Goal: Information Seeking & Learning: Learn about a topic

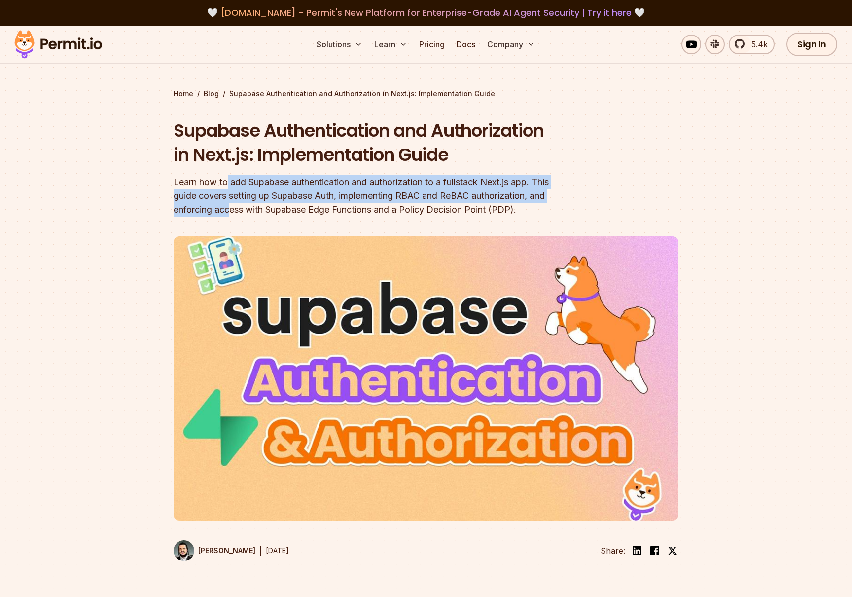
drag, startPoint x: 226, startPoint y: 187, endPoint x: 310, endPoint y: 213, distance: 87.2
click at [310, 213] on div "Learn how to add Supabase authentication and authorization to a fullstack Next.…" at bounding box center [363, 195] width 379 height 41
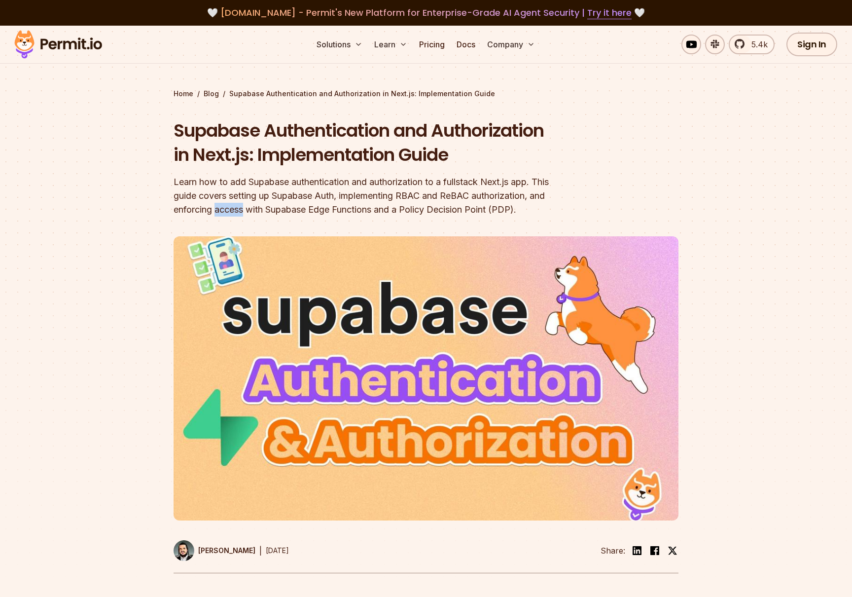
click at [310, 213] on div "Learn how to add Supabase authentication and authorization to a fullstack Next.…" at bounding box center [363, 195] width 379 height 41
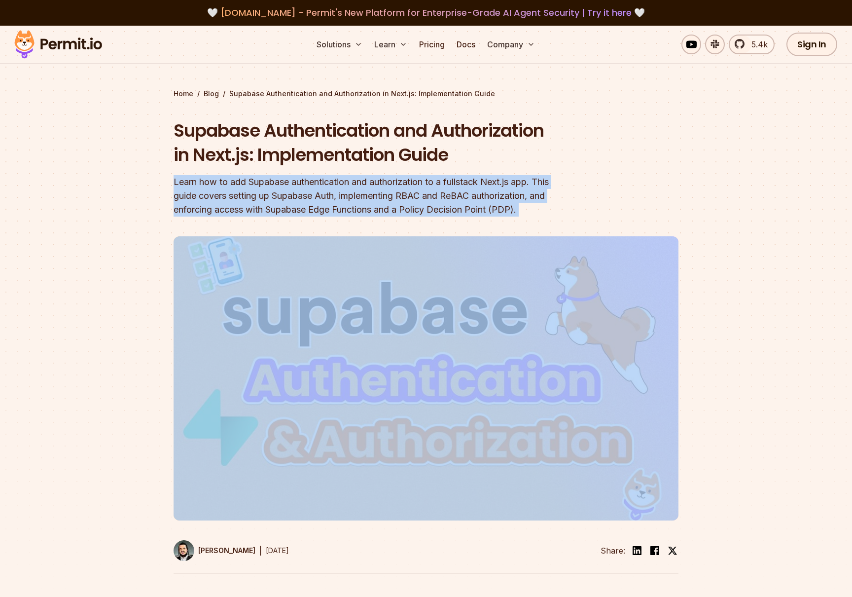
click at [310, 213] on div "Learn how to add Supabase authentication and authorization to a fullstack Next.…" at bounding box center [363, 195] width 379 height 41
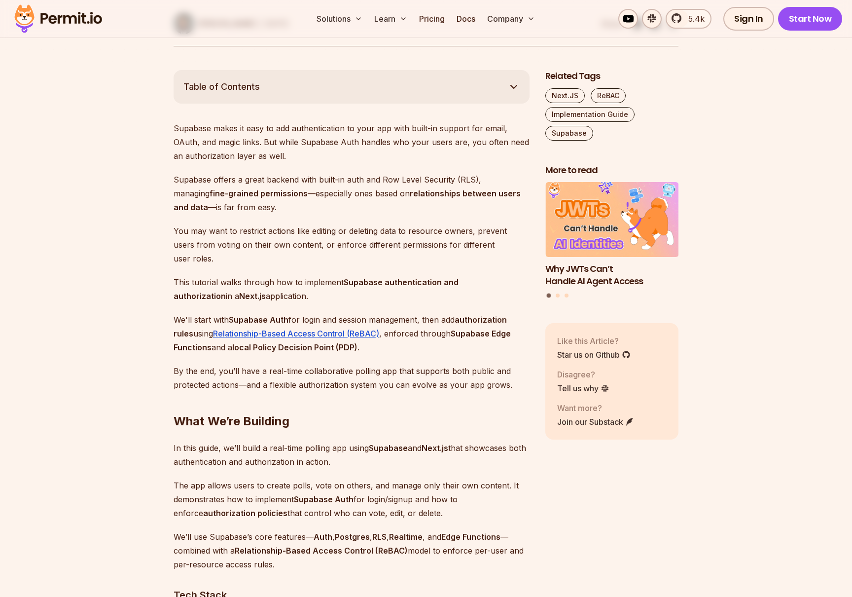
scroll to position [528, 0]
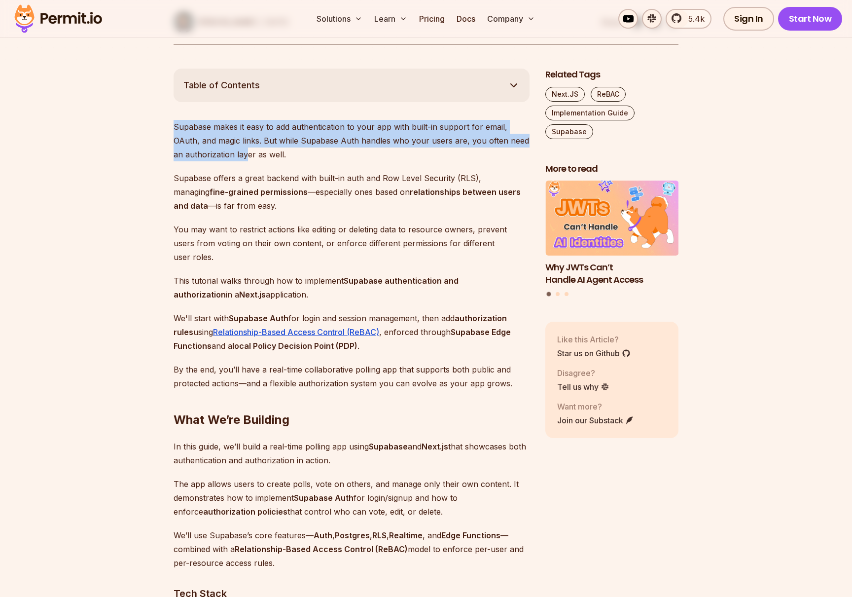
drag, startPoint x: 241, startPoint y: 172, endPoint x: 168, endPoint y: 144, distance: 77.9
drag, startPoint x: 179, startPoint y: 149, endPoint x: 231, endPoint y: 169, distance: 55.6
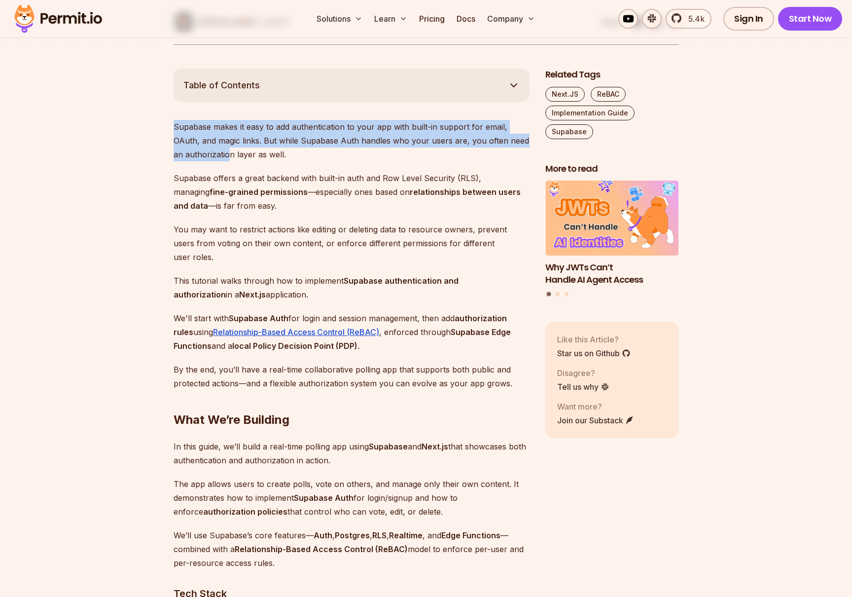
click at [231, 161] on p "Supabase makes it easy to add authentication to your app with built-in support …" at bounding box center [352, 140] width 356 height 41
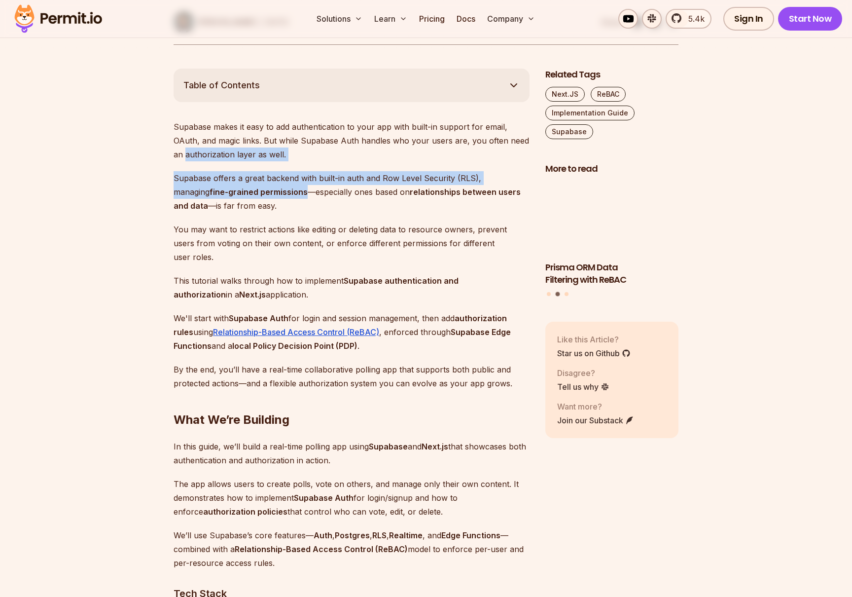
drag, startPoint x: 231, startPoint y: 169, endPoint x: 260, endPoint y: 211, distance: 51.3
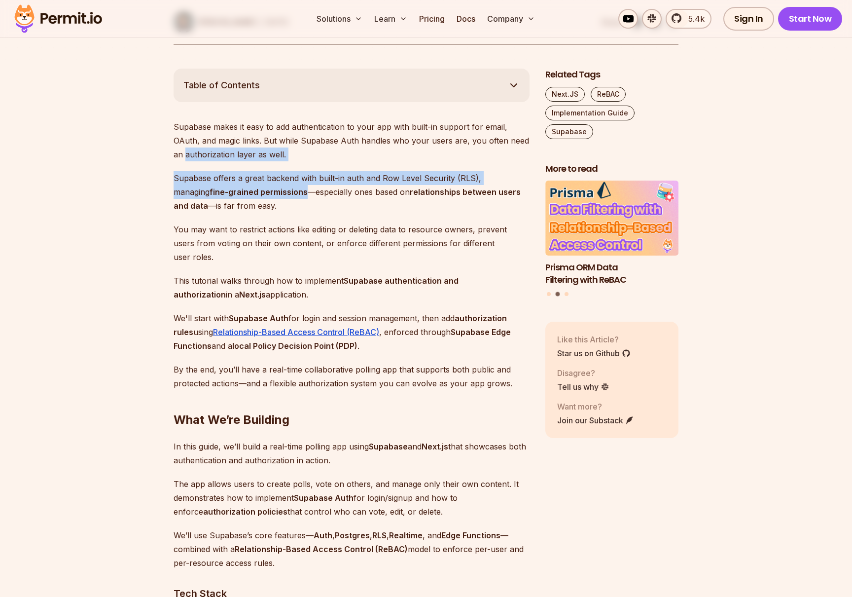
click at [260, 211] on p "Supabase offers a great backend with built-in auth and Row Level Security (RLS)…" at bounding box center [352, 191] width 356 height 41
drag, startPoint x: 260, startPoint y: 211, endPoint x: 212, endPoint y: 189, distance: 53.6
click at [212, 189] on p "Supabase offers a great backend with built-in auth and Row Level Security (RLS)…" at bounding box center [352, 191] width 356 height 41
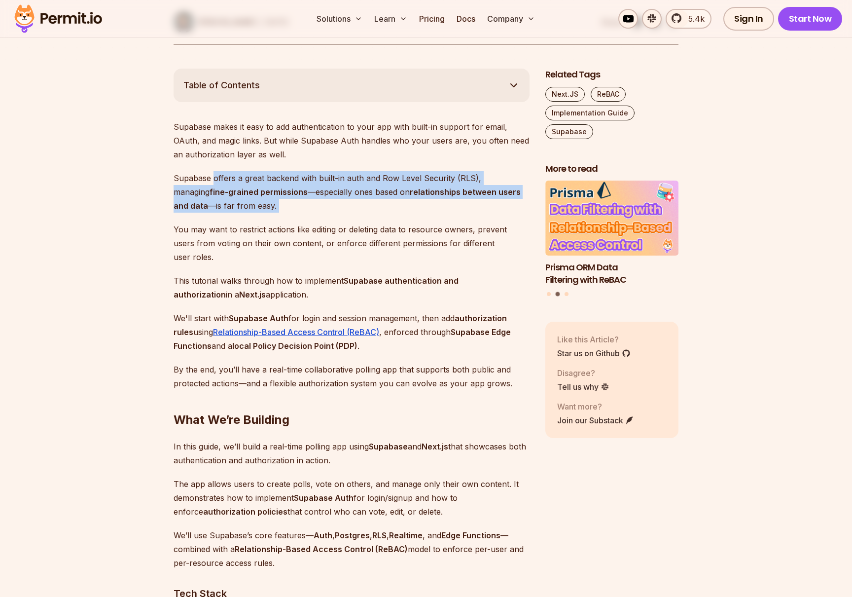
drag, startPoint x: 212, startPoint y: 189, endPoint x: 271, endPoint y: 218, distance: 66.2
click at [271, 213] on p "Supabase offers a great backend with built-in auth and Row Level Security (RLS)…" at bounding box center [352, 191] width 356 height 41
drag, startPoint x: 267, startPoint y: 216, endPoint x: 198, endPoint y: 186, distance: 75.8
click at [198, 186] on p "Supabase offers a great backend with built-in auth and Row Level Security (RLS)…" at bounding box center [352, 191] width 356 height 41
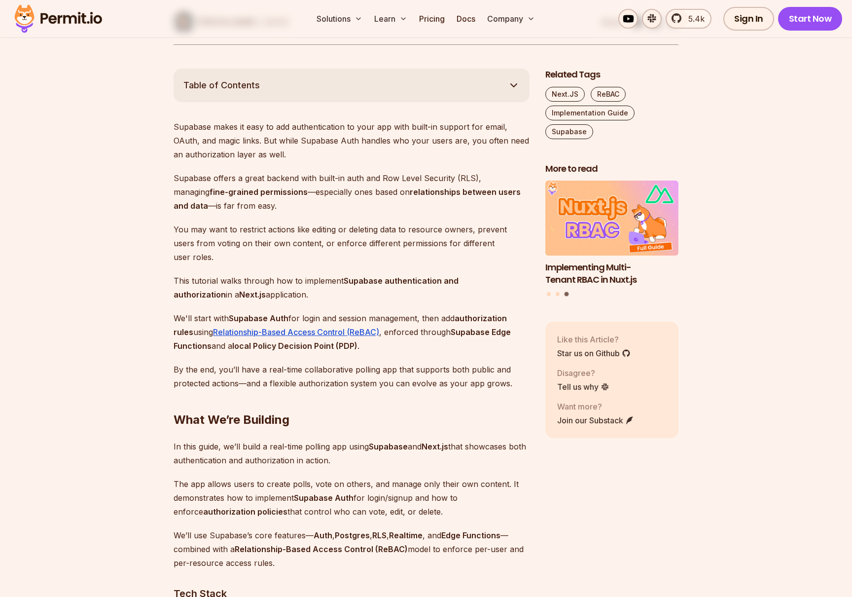
click at [283, 245] on p "You may want to restrict actions like editing or deleting data to resource owne…" at bounding box center [352, 242] width 356 height 41
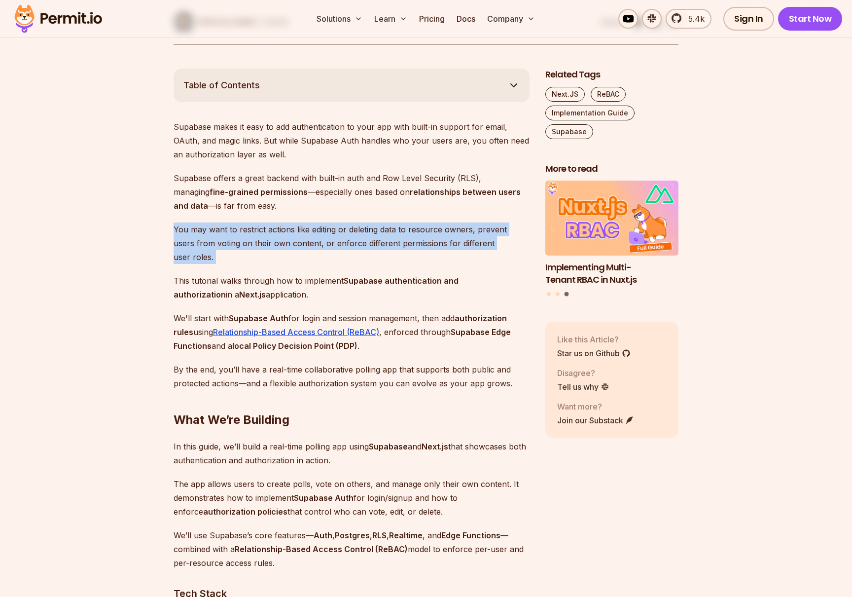
click at [283, 245] on p "You may want to restrict actions like editing or deleting data to resource owne…" at bounding box center [352, 242] width 356 height 41
click at [268, 257] on p "You may want to restrict actions like editing or deleting data to resource owne…" at bounding box center [352, 242] width 356 height 41
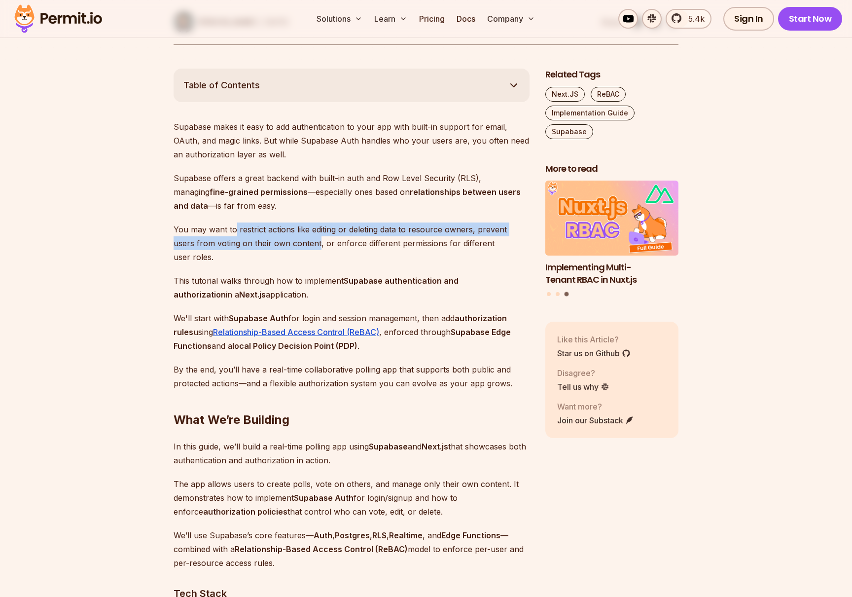
drag, startPoint x: 268, startPoint y: 257, endPoint x: 234, endPoint y: 244, distance: 36.5
click at [234, 244] on p "You may want to restrict actions like editing or deleting data to resource owne…" at bounding box center [352, 242] width 356 height 41
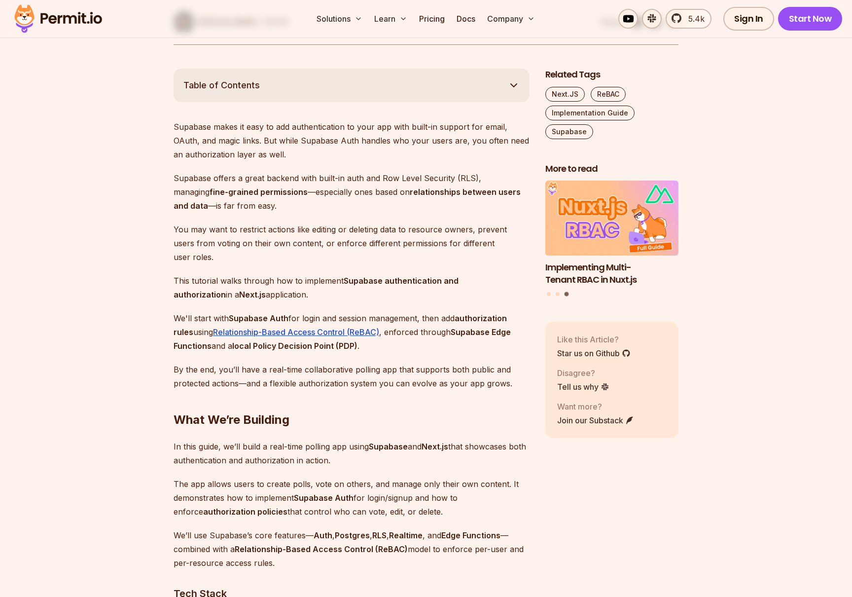
click at [234, 244] on p "You may want to restrict actions like editing or deleting data to resource owne…" at bounding box center [352, 242] width 356 height 41
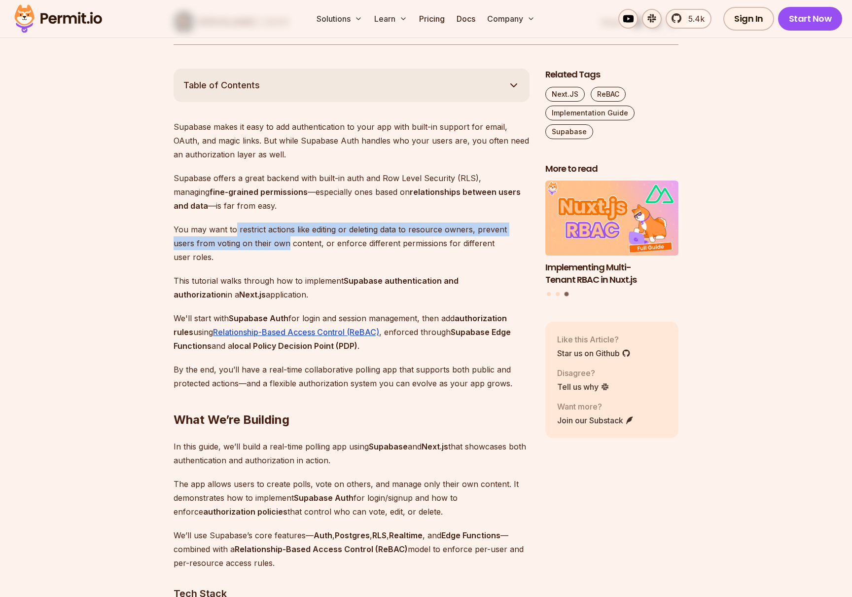
drag, startPoint x: 234, startPoint y: 244, endPoint x: 253, endPoint y: 259, distance: 23.9
click at [253, 259] on p "You may want to restrict actions like editing or deleting data to resource owne…" at bounding box center [352, 242] width 356 height 41
drag, startPoint x: 253, startPoint y: 259, endPoint x: 223, endPoint y: 249, distance: 31.3
click at [223, 249] on p "You may want to restrict actions like editing or deleting data to resource owne…" at bounding box center [352, 242] width 356 height 41
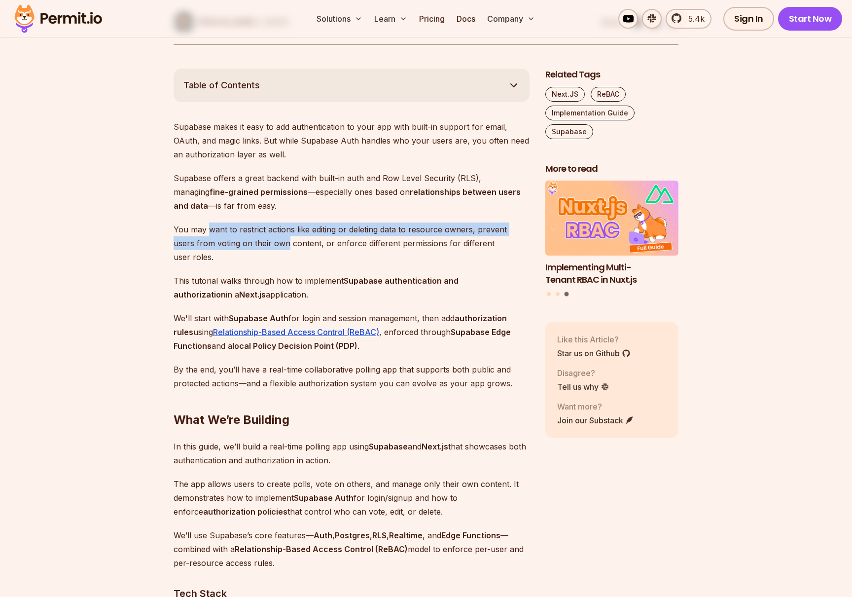
click at [223, 249] on p "You may want to restrict actions like editing or deleting data to resource owne…" at bounding box center [352, 242] width 356 height 41
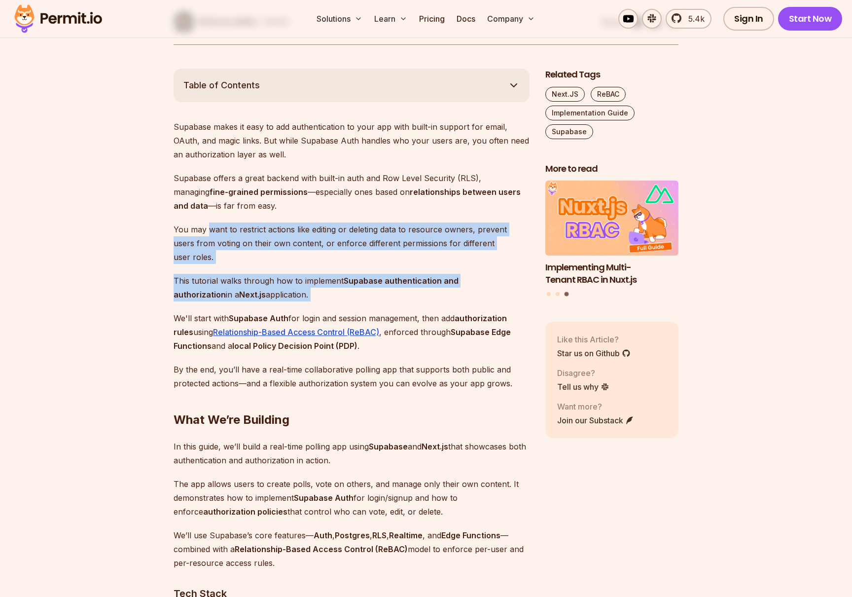
drag, startPoint x: 223, startPoint y: 249, endPoint x: 282, endPoint y: 292, distance: 73.3
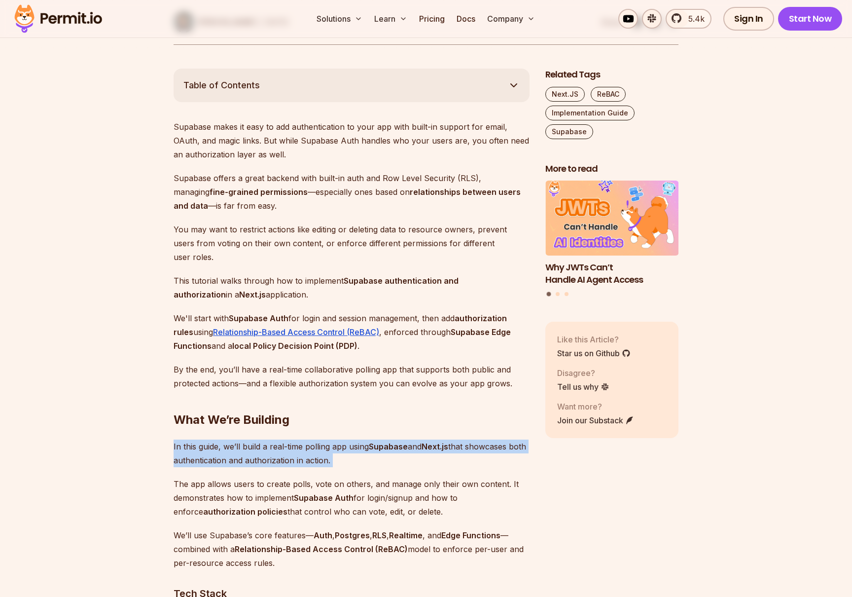
drag, startPoint x: 398, startPoint y: 422, endPoint x: 422, endPoint y: 468, distance: 52.0
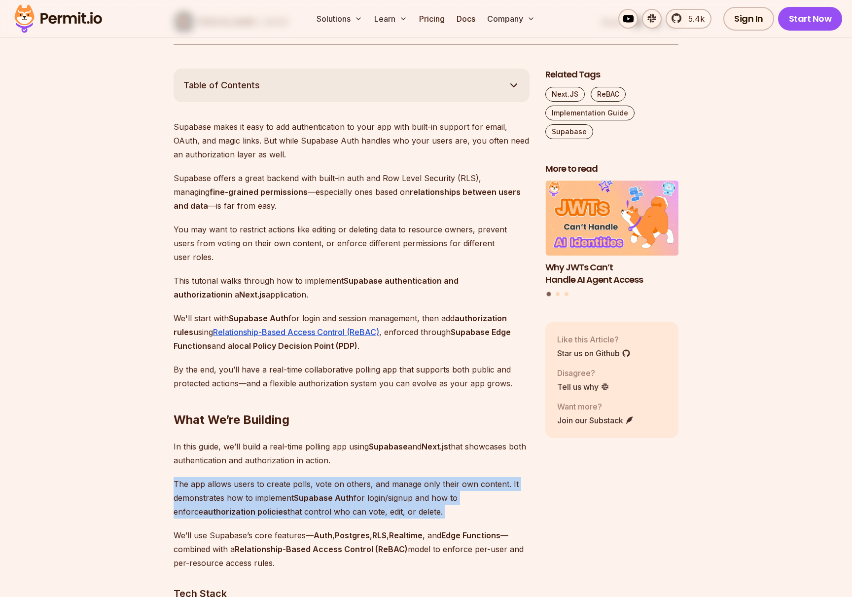
drag, startPoint x: 470, startPoint y: 509, endPoint x: 495, endPoint y: 526, distance: 30.2
drag, startPoint x: 483, startPoint y: 519, endPoint x: 372, endPoint y: 472, distance: 120.6
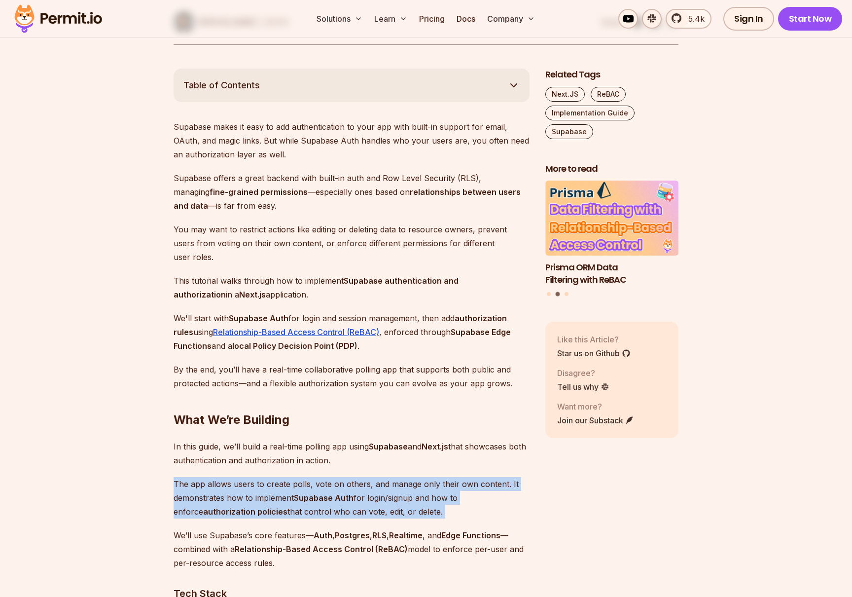
drag, startPoint x: 372, startPoint y: 472, endPoint x: 463, endPoint y: 524, distance: 104.2
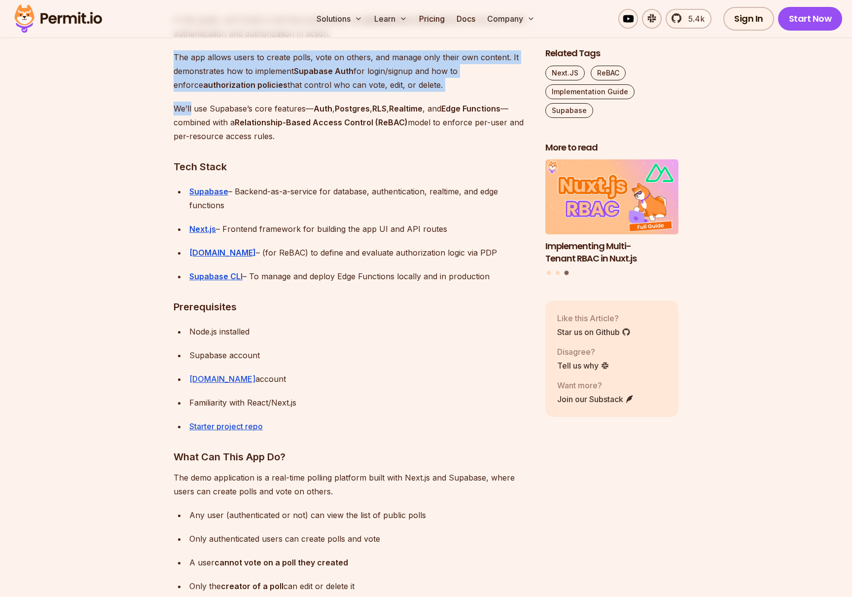
scroll to position [1059, 0]
